Goal: Information Seeking & Learning: Learn about a topic

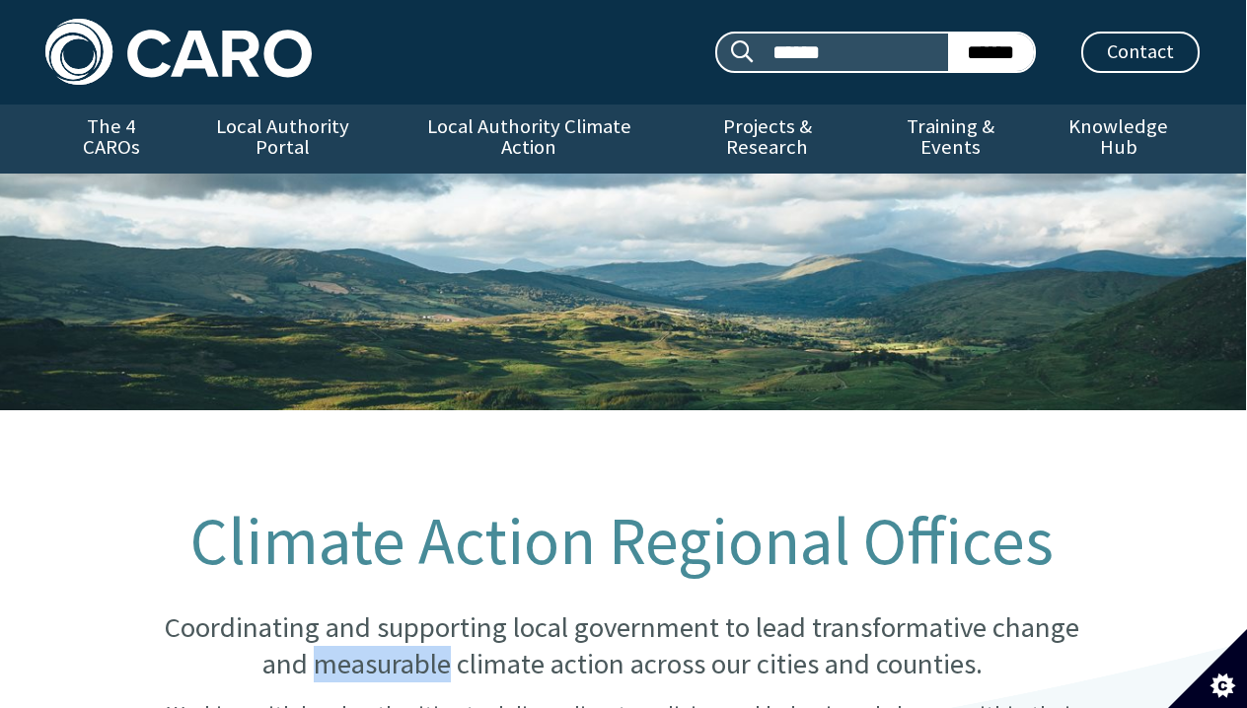
scroll to position [0, 1]
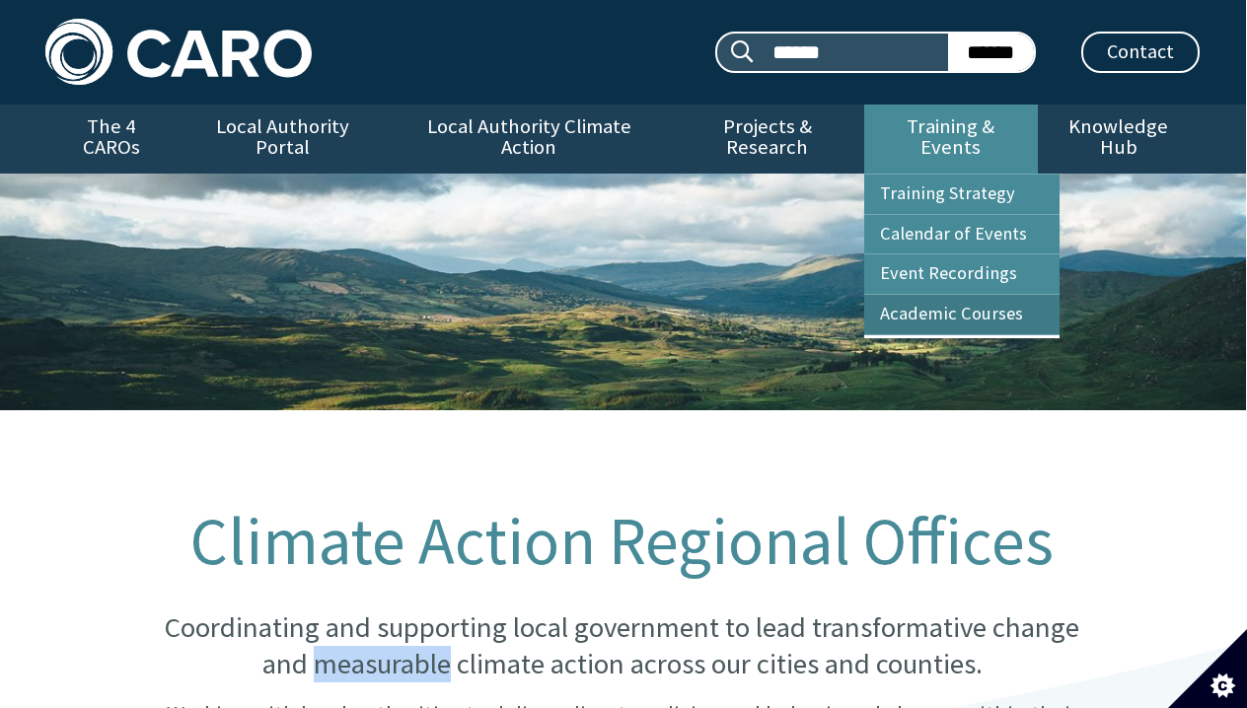
click at [941, 313] on link "Academic Courses" at bounding box center [961, 314] width 195 height 39
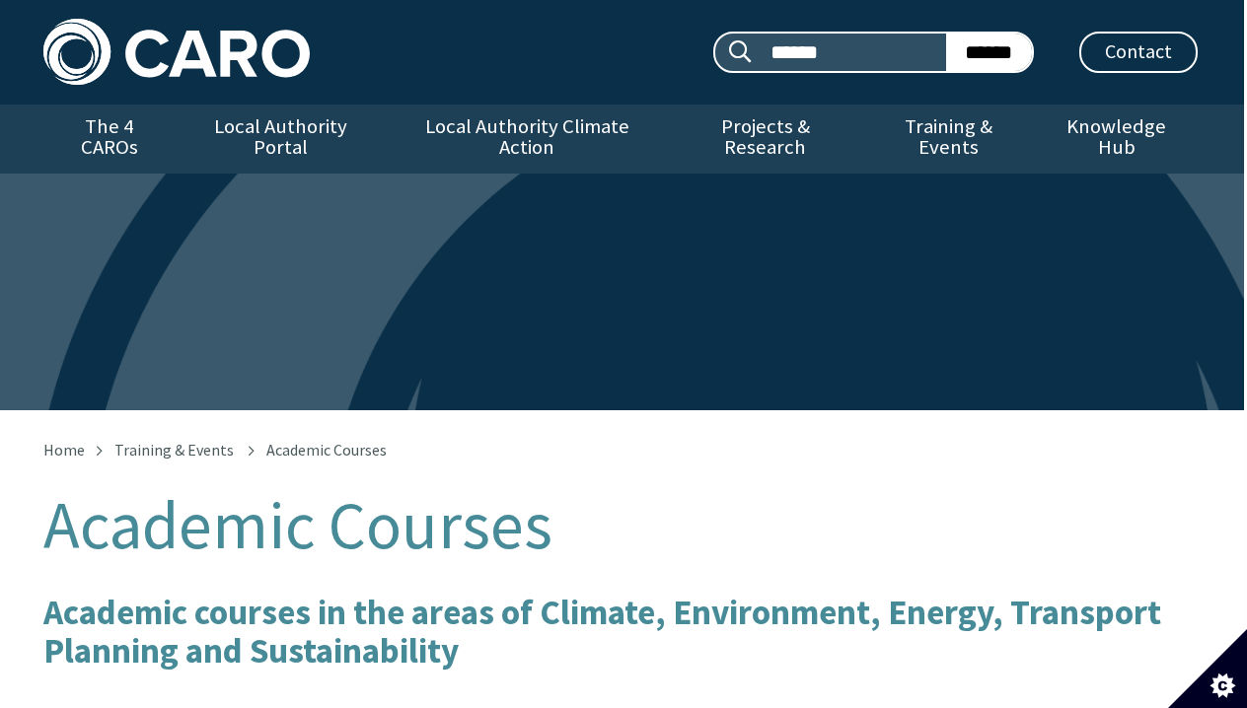
scroll to position [0, 3]
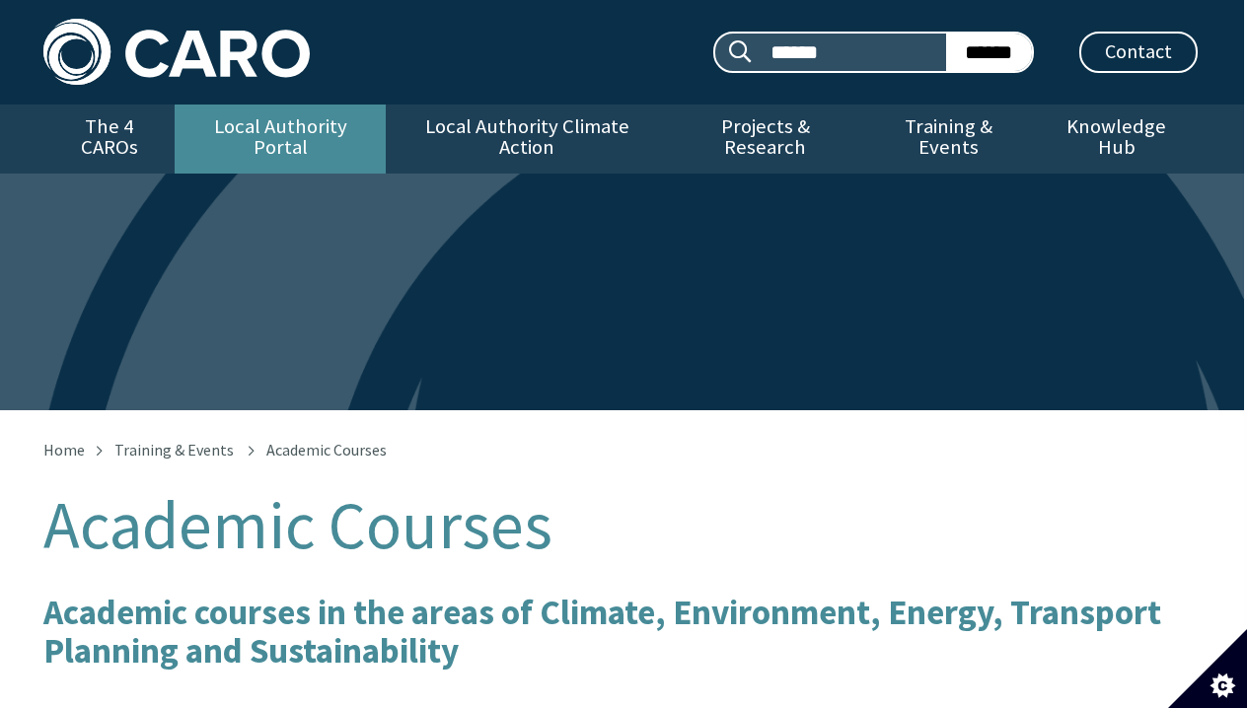
click at [281, 131] on link "Local Authority Portal" at bounding box center [280, 139] width 211 height 69
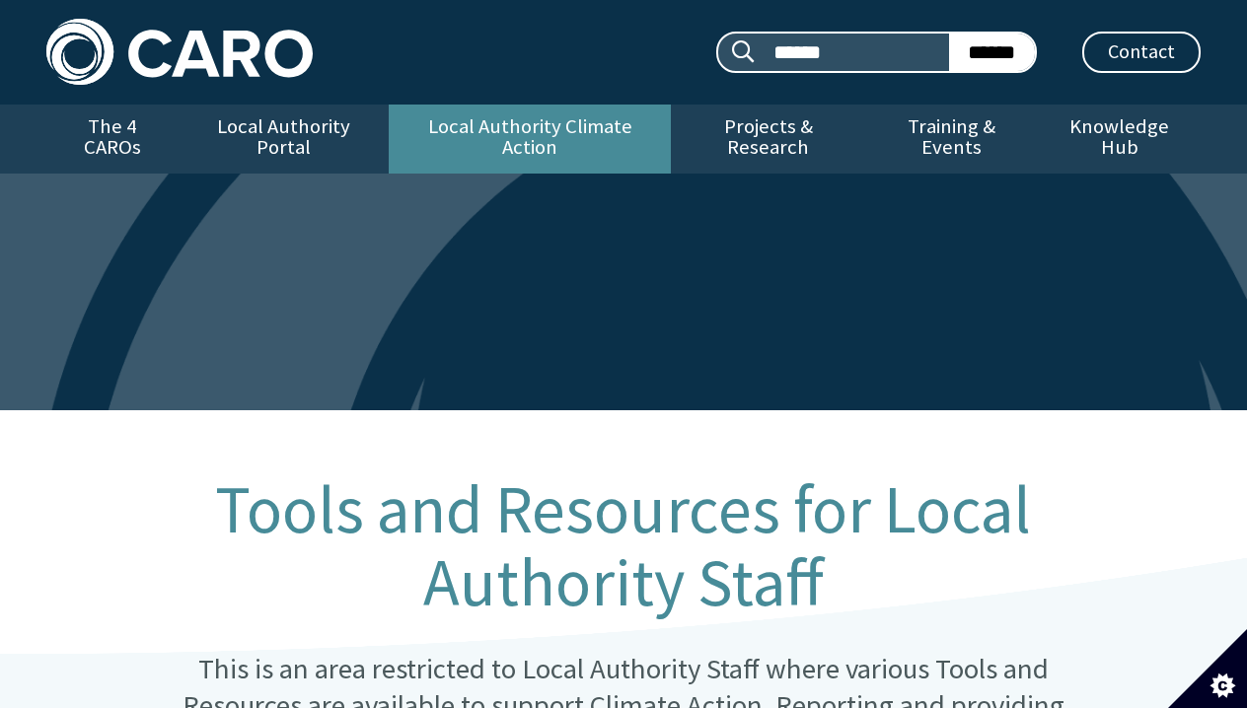
click at [537, 131] on link "Local Authority Climate Action" at bounding box center [529, 139] width 281 height 69
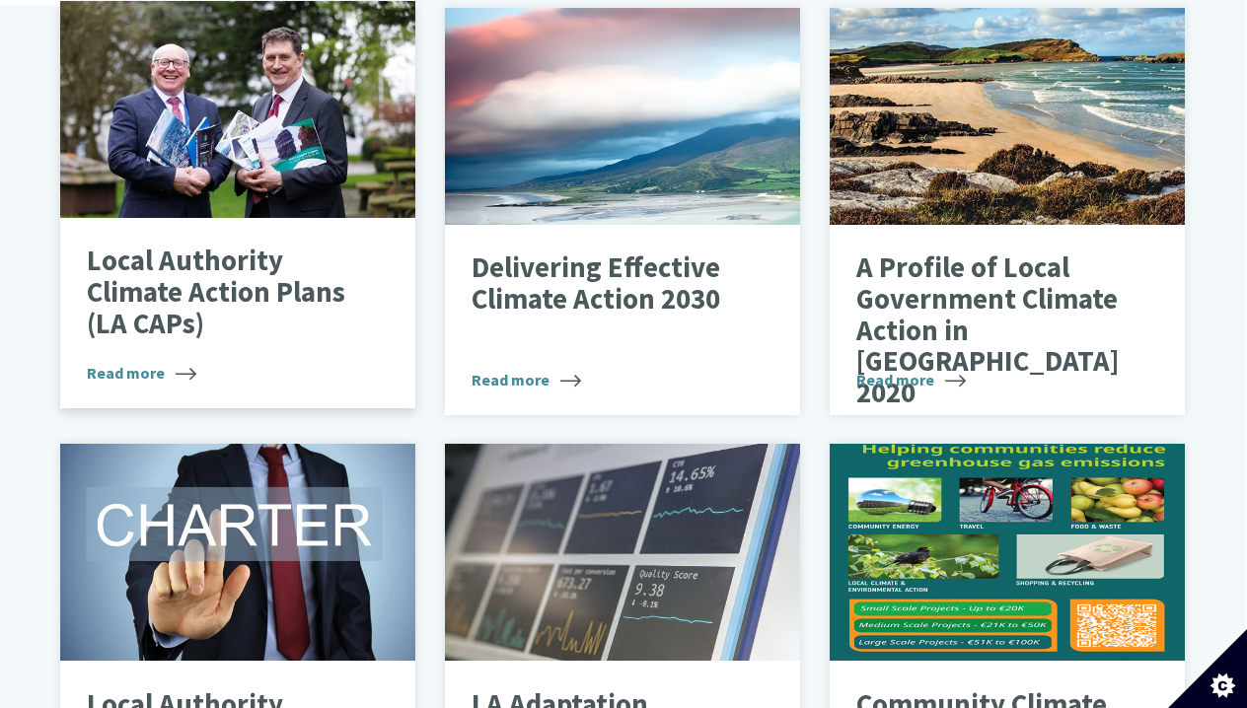
scroll to position [792, 1]
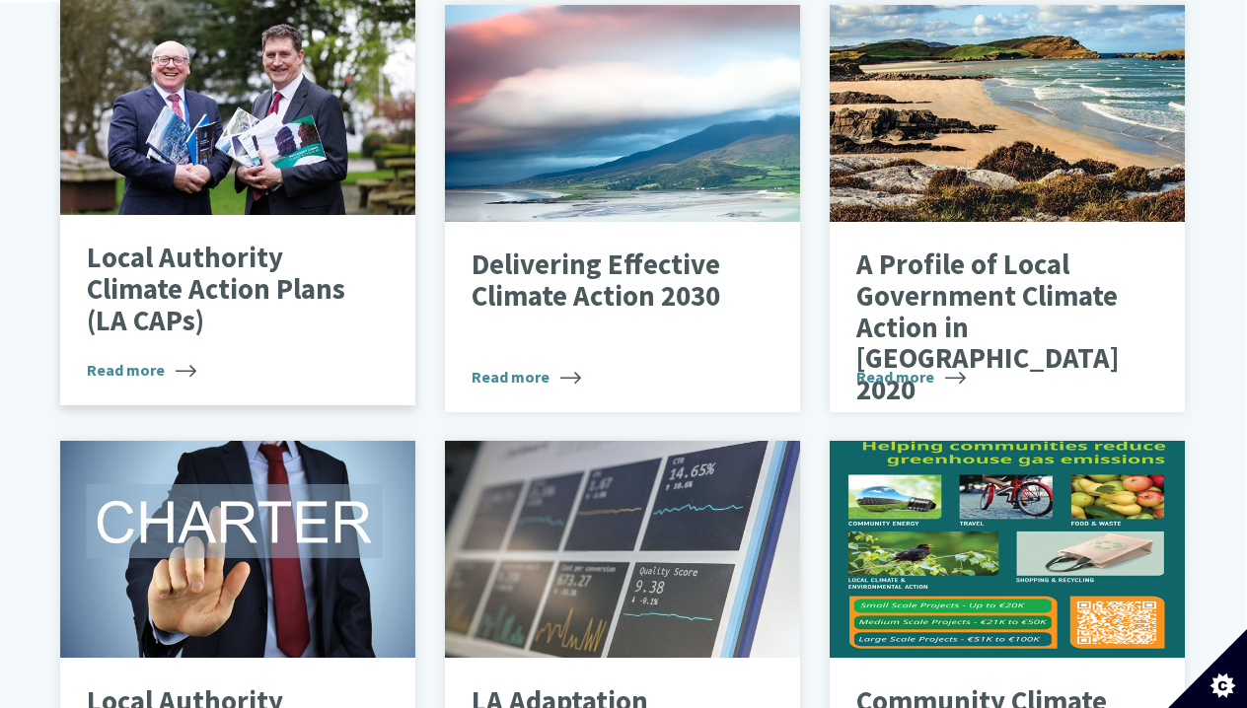
click at [258, 252] on p "Local Authority Climate Action Plans (LA CAPs)" at bounding box center [222, 290] width 271 height 94
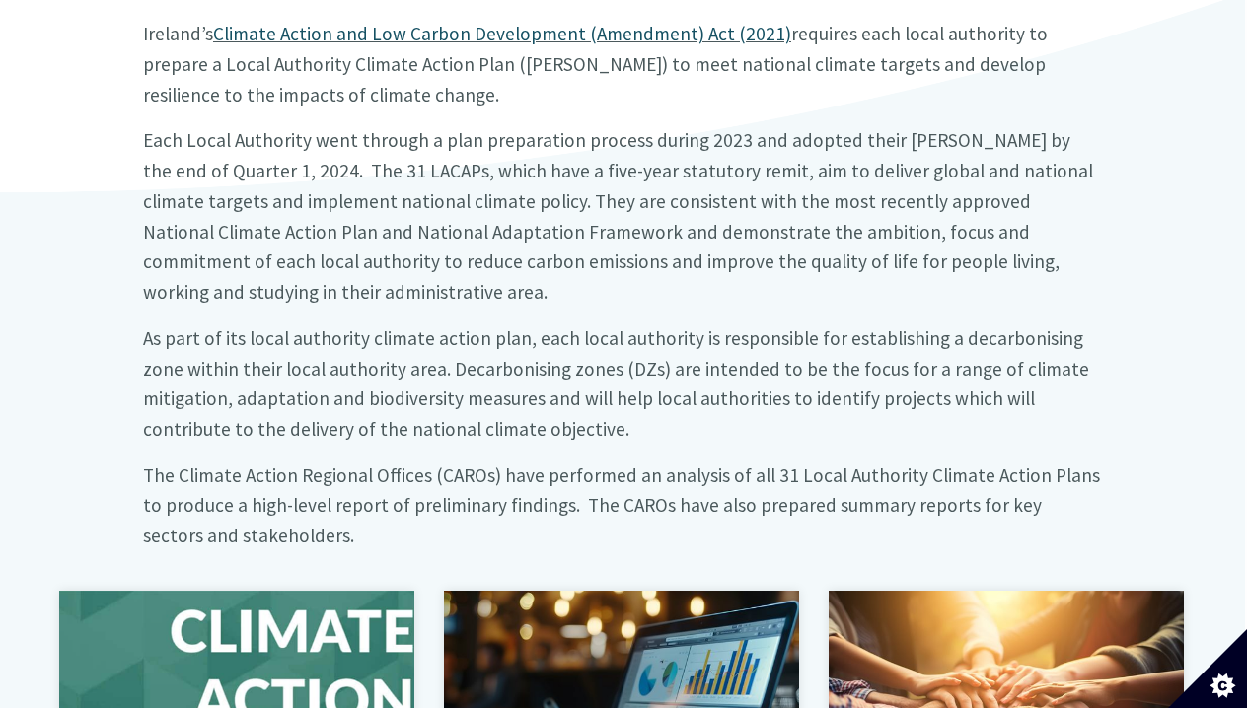
scroll to position [725, 2]
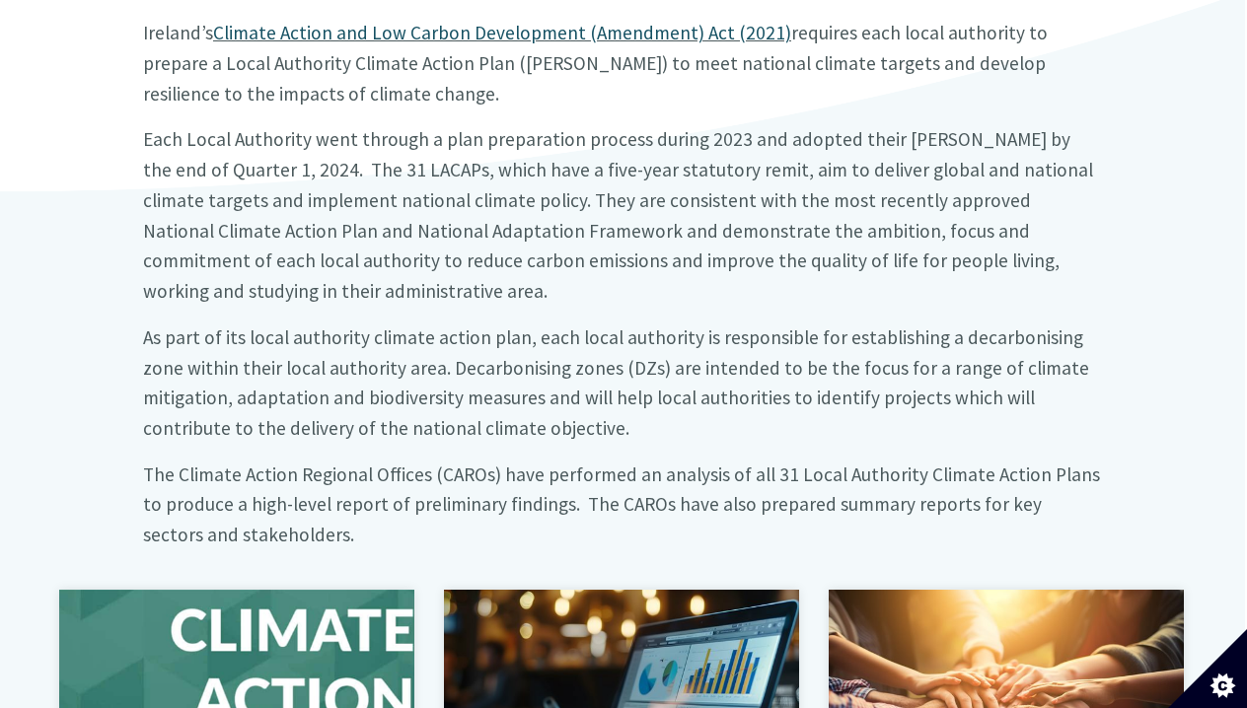
click at [166, 127] on big "Each Local Authority went through a plan preparation process during 2023 and ad…" at bounding box center [618, 215] width 950 height 176
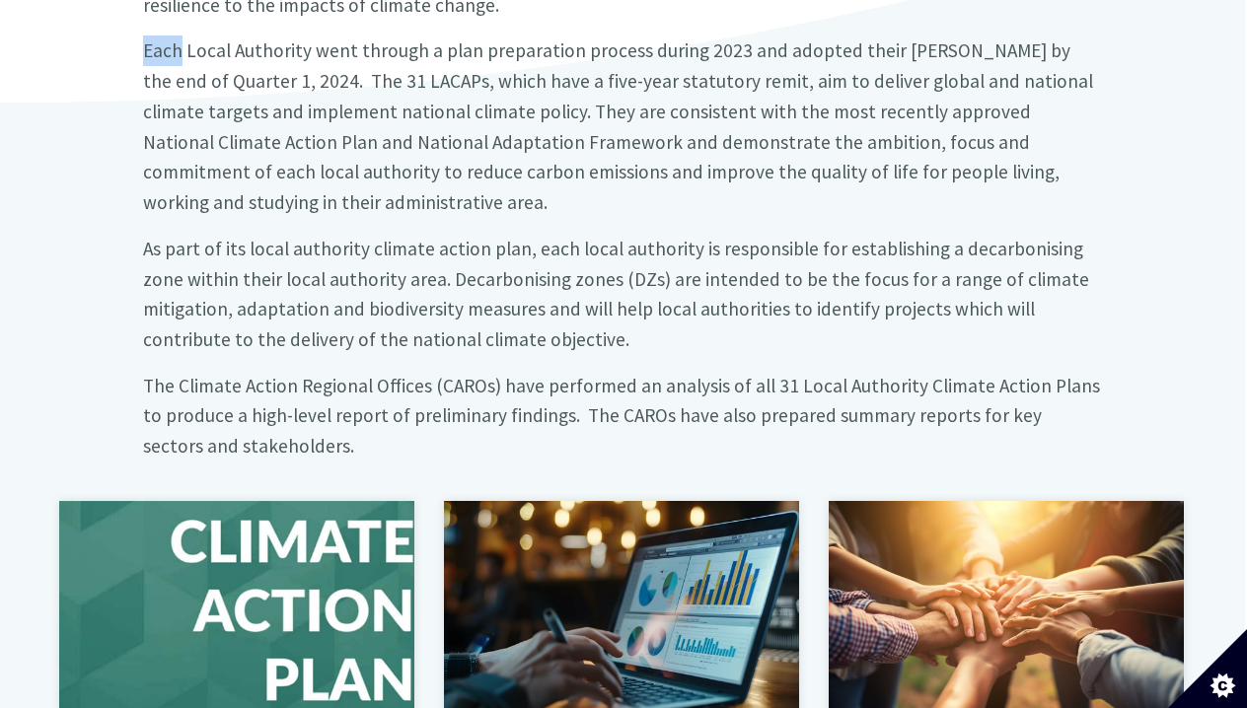
scroll to position [817, 2]
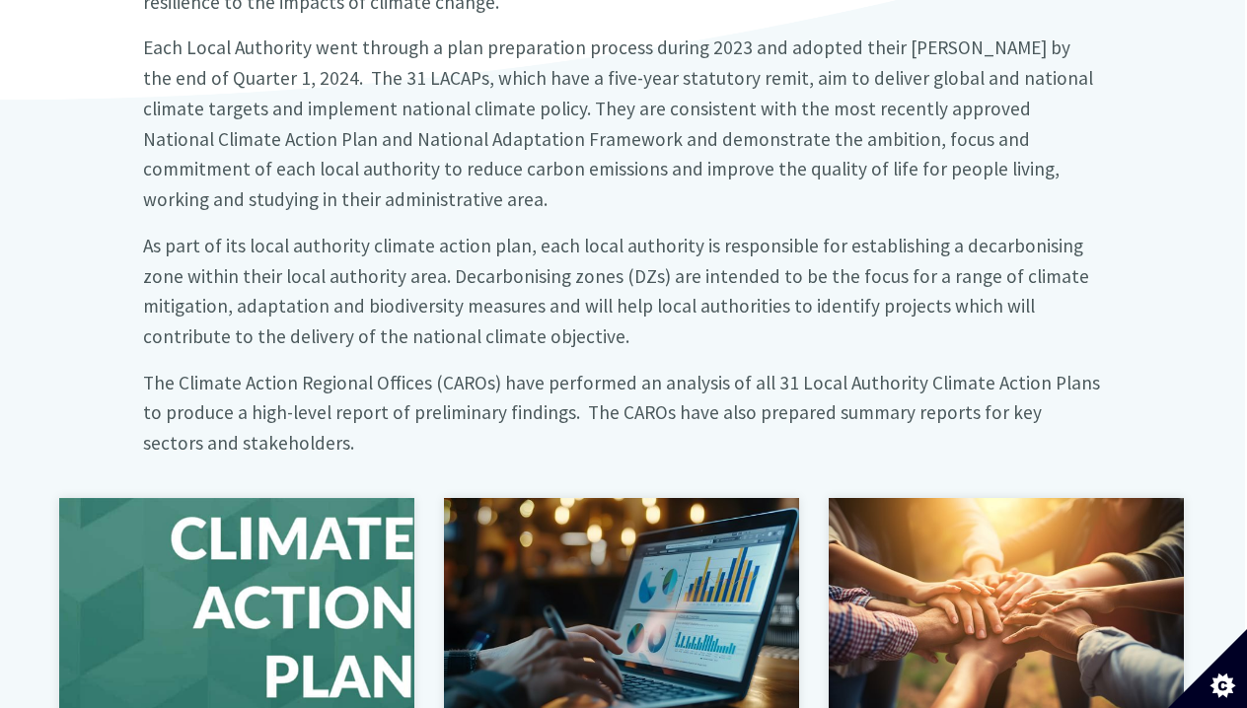
click at [505, 36] on big "Each Local Authority went through a plan preparation process during 2023 and ad…" at bounding box center [618, 124] width 950 height 176
click at [366, 54] on big "Each Local Authority went through a plan preparation process during 2023 and ad…" at bounding box center [618, 124] width 950 height 176
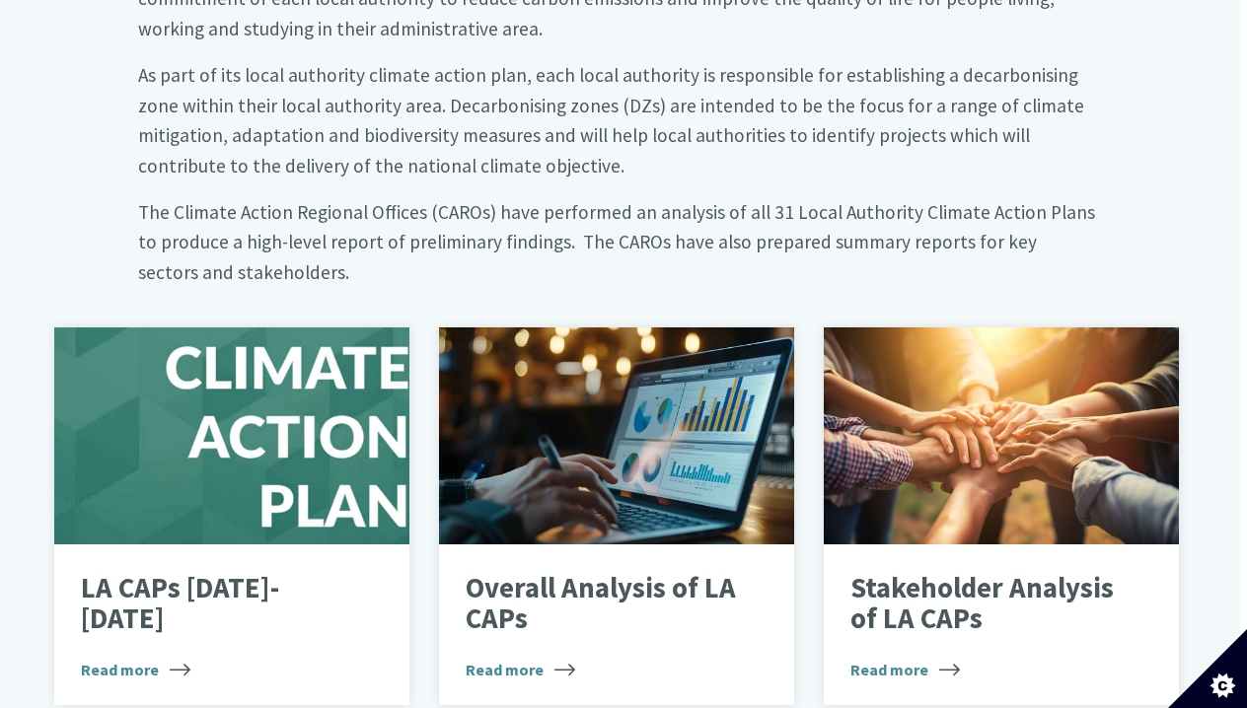
scroll to position [988, 7]
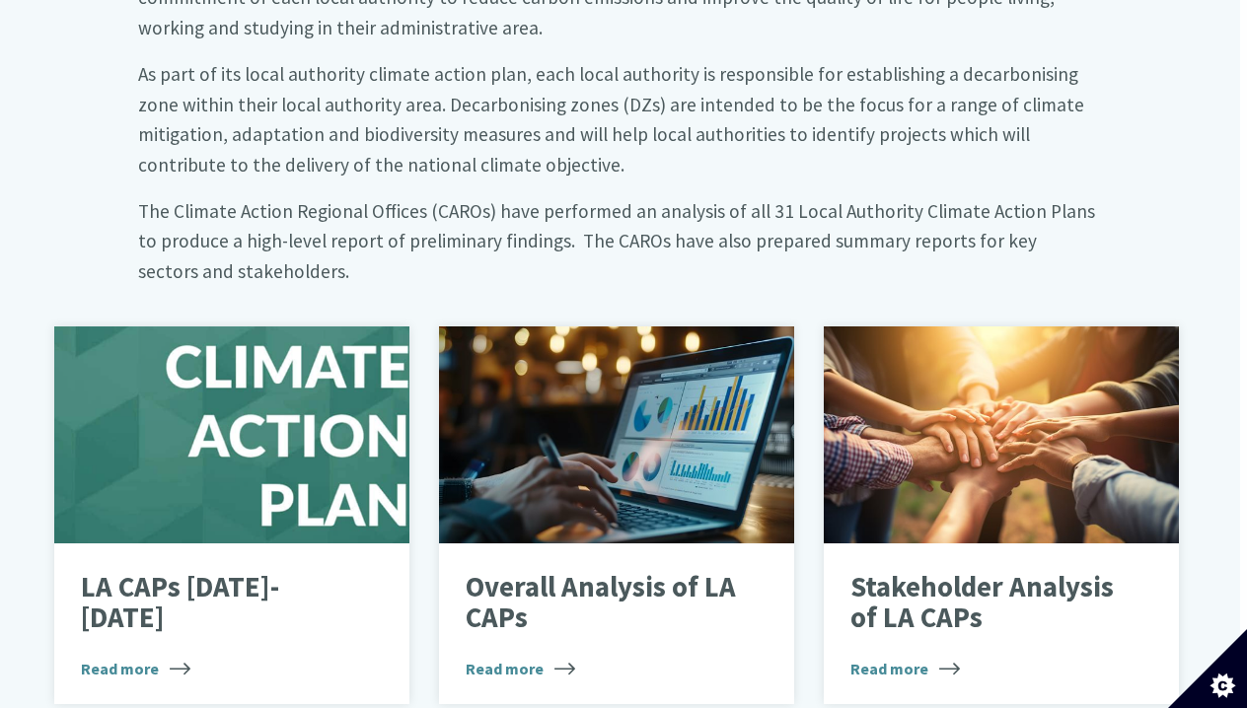
click at [403, 62] on big "As part of its local authority climate action plan, each local authority is res…" at bounding box center [611, 119] width 946 height 114
click at [414, 62] on big "As part of its local authority climate action plan, each local authority is res…" at bounding box center [611, 119] width 946 height 114
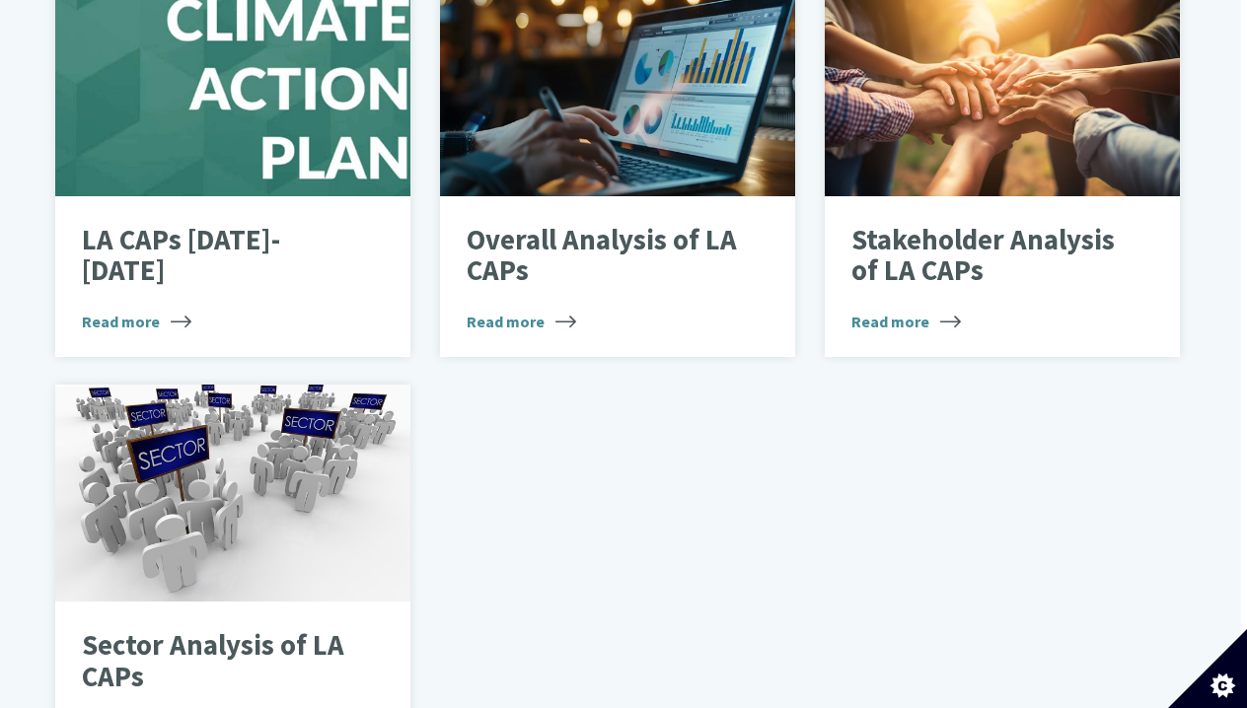
scroll to position [1336, 6]
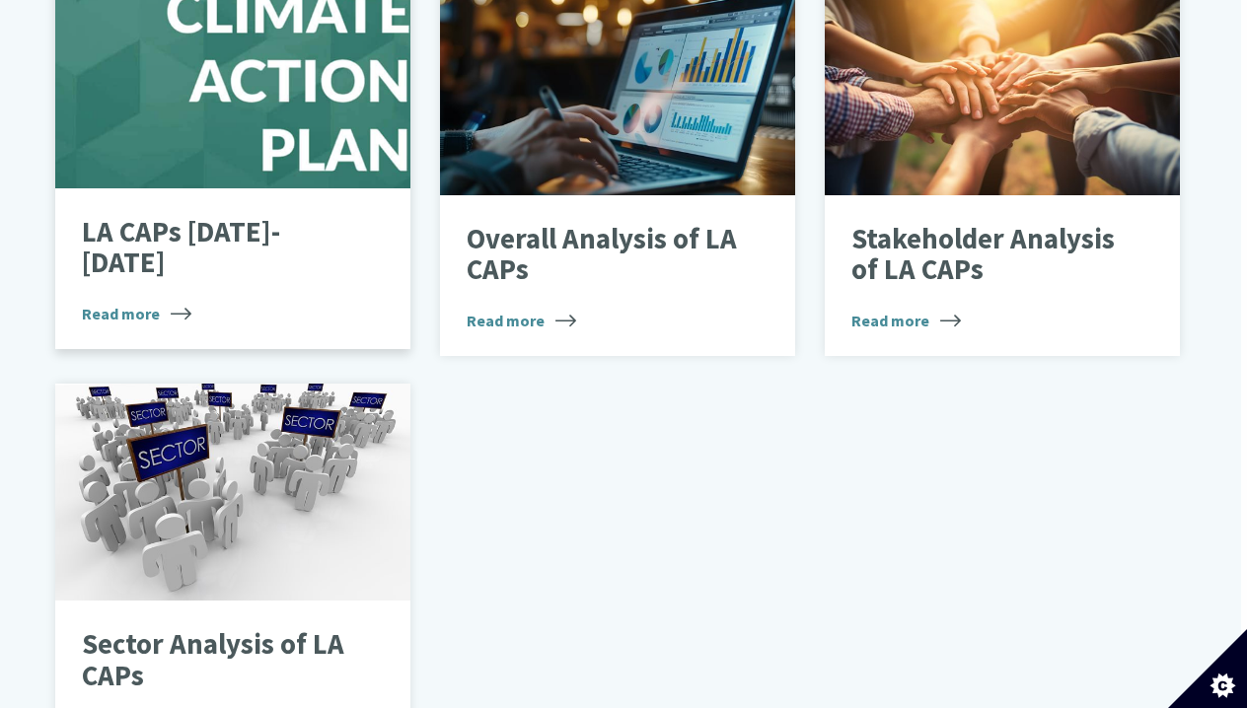
click at [147, 302] on span "Read more" at bounding box center [136, 314] width 109 height 24
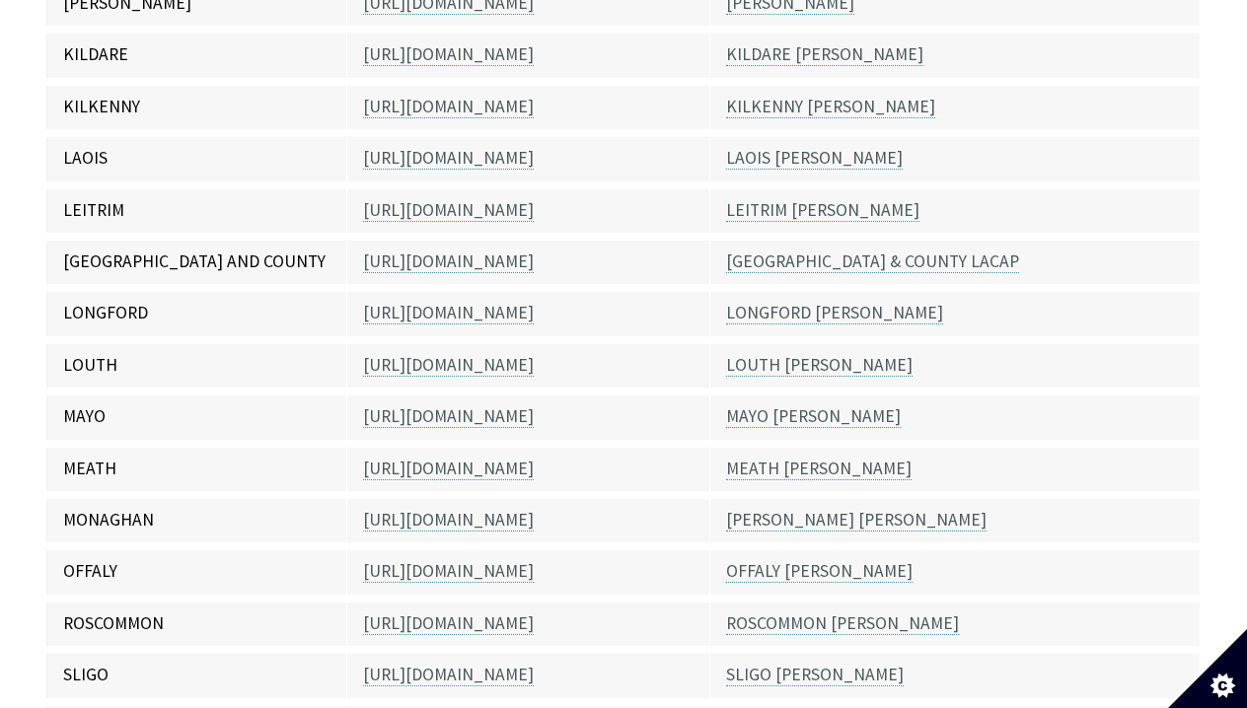
scroll to position [1259, 0]
click at [805, 457] on link "MEATH [PERSON_NAME]" at bounding box center [818, 468] width 185 height 23
